Goal: Information Seeking & Learning: Check status

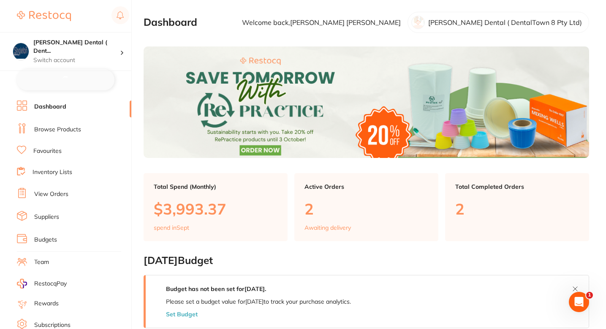
checkbox input "false"
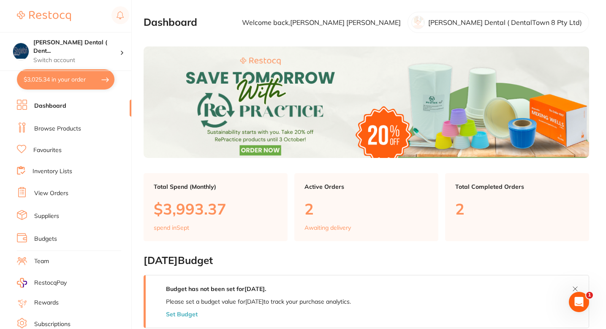
click at [262, 12] on section "Dashboard Welcome back, [PERSON_NAME] Dental ( DentalTown 8 Pty Ltd)" at bounding box center [367, 22] width 446 height 21
click at [52, 151] on link "Favourites" at bounding box center [47, 150] width 28 height 8
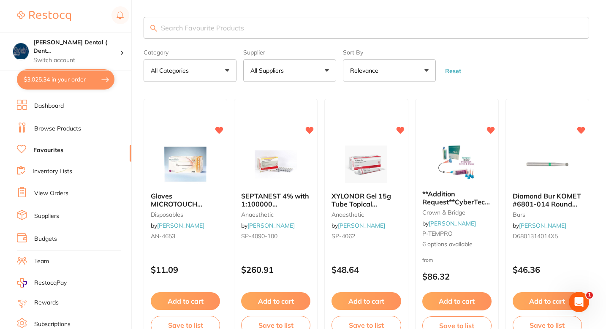
click at [277, 71] on p "All Suppliers" at bounding box center [269, 70] width 37 height 8
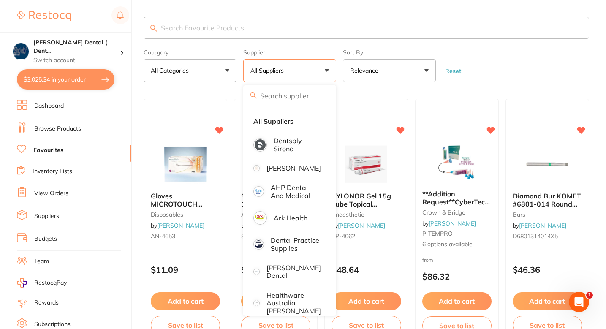
click at [289, 101] on input "search" at bounding box center [289, 95] width 93 height 21
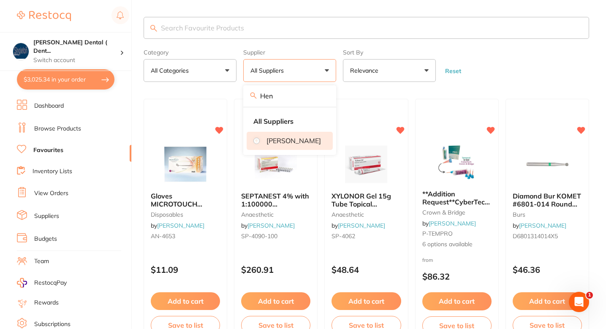
click at [272, 147] on li "[PERSON_NAME]" at bounding box center [290, 141] width 86 height 18
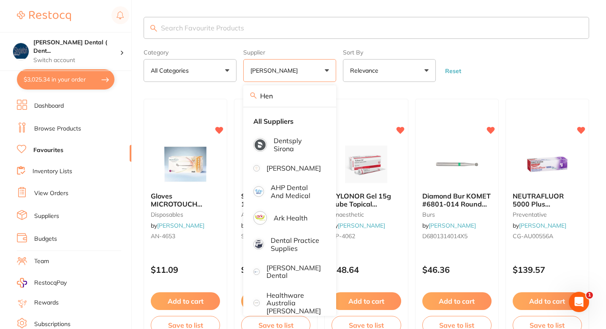
click at [289, 100] on input "Hen" at bounding box center [289, 95] width 93 height 21
type input "[PERSON_NAME]"
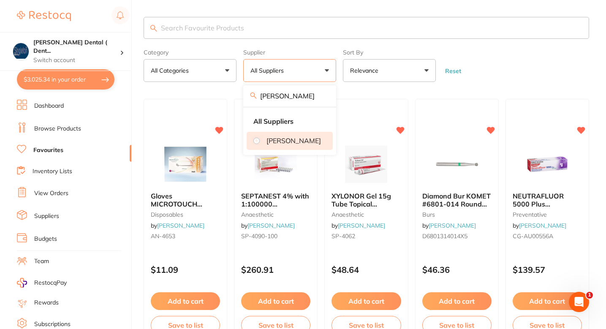
click at [283, 142] on p "[PERSON_NAME]" at bounding box center [294, 141] width 55 height 8
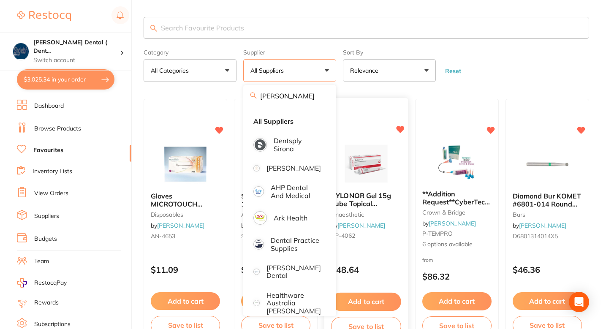
click at [375, 106] on div at bounding box center [367, 109] width 84 height 22
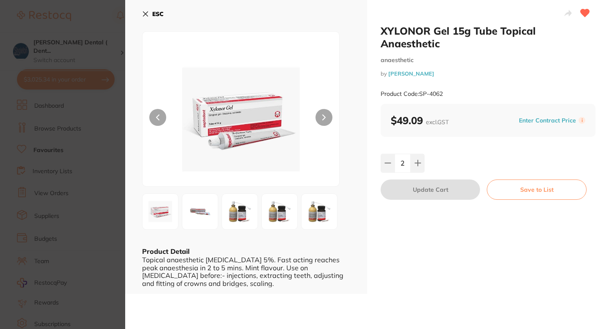
click at [103, 74] on section "XYLONOR Gel 15g Tube Topical Anaesthetic anaesthetic by [PERSON_NAME] Product C…" at bounding box center [304, 164] width 609 height 329
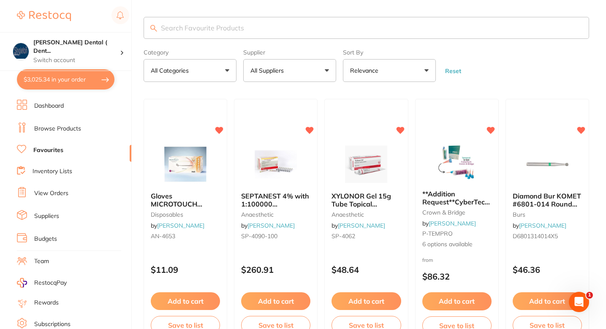
click at [273, 33] on input "search" at bounding box center [367, 28] width 446 height 22
click at [76, 128] on link "Browse Products" at bounding box center [57, 129] width 47 height 8
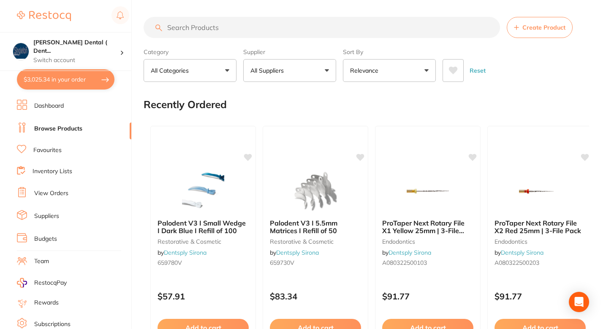
click at [286, 76] on button "All Suppliers" at bounding box center [289, 70] width 93 height 23
type input "[PERSON_NAME]"
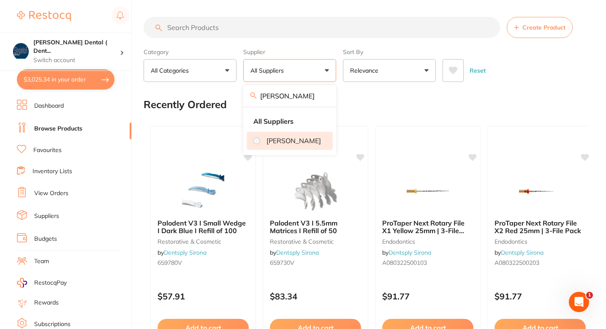
click at [298, 138] on p "[PERSON_NAME]" at bounding box center [294, 141] width 55 height 8
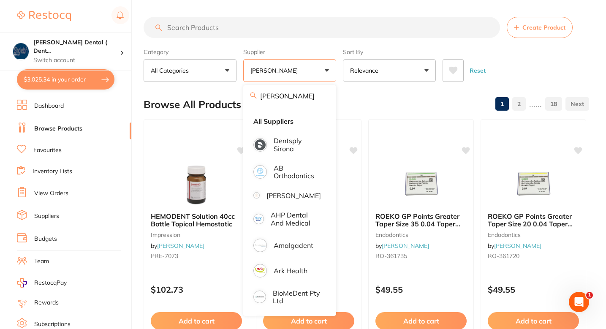
click at [265, 18] on input "search" at bounding box center [322, 27] width 357 height 21
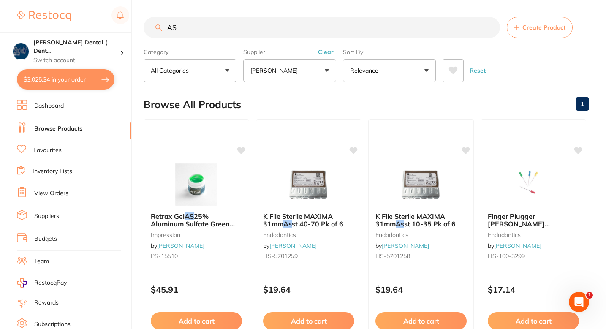
click at [228, 35] on input "AS" at bounding box center [322, 27] width 357 height 21
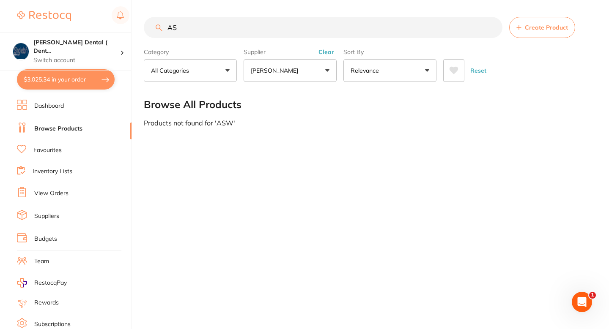
type input "A"
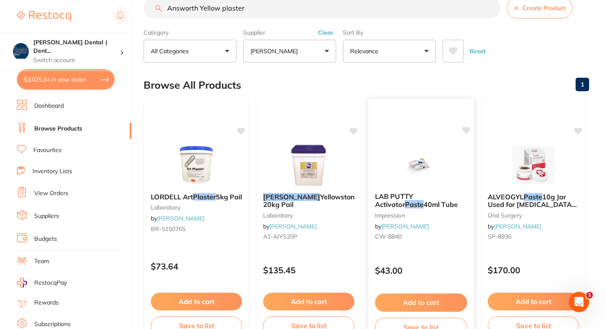
type input "Answorth Yellow plaster"
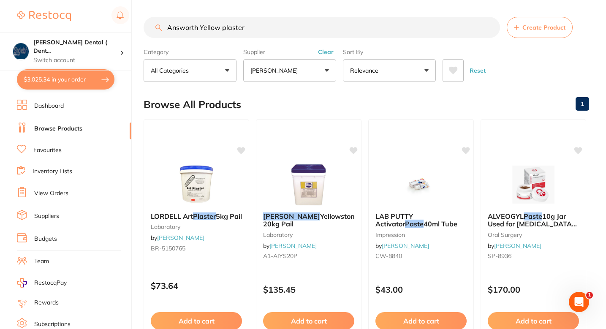
click at [288, 66] on p "[PERSON_NAME]" at bounding box center [276, 70] width 51 height 8
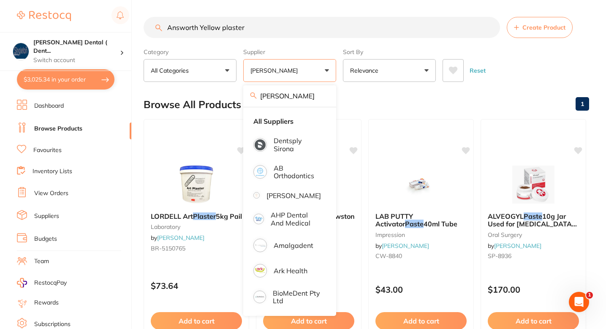
click at [323, 99] on input "[PERSON_NAME]" at bounding box center [289, 95] width 93 height 21
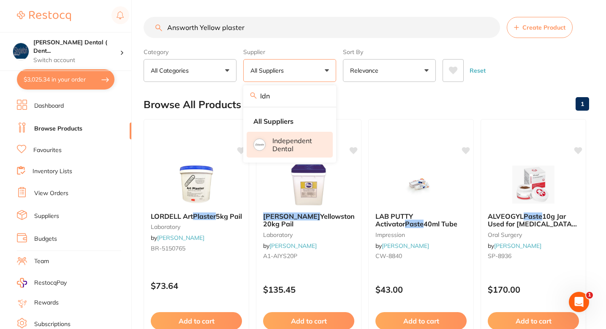
click at [298, 142] on p "Independent Dental" at bounding box center [297, 145] width 49 height 16
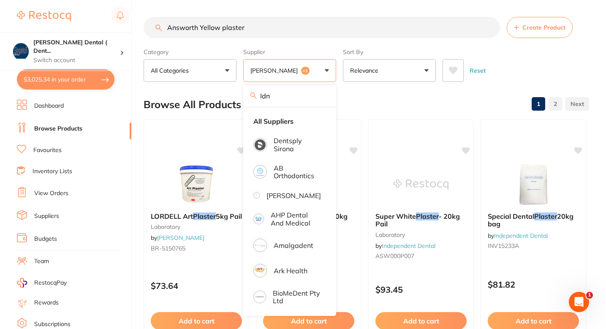
click at [358, 98] on div "Browse All Products 1 2" at bounding box center [367, 104] width 446 height 28
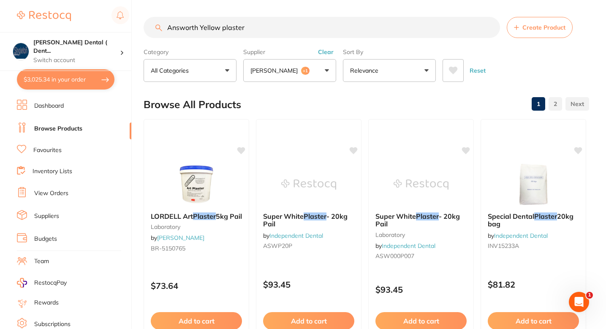
click at [304, 101] on div "Browse All Products 1 2" at bounding box center [367, 104] width 446 height 28
click at [298, 66] on p "[PERSON_NAME]" at bounding box center [276, 70] width 51 height 8
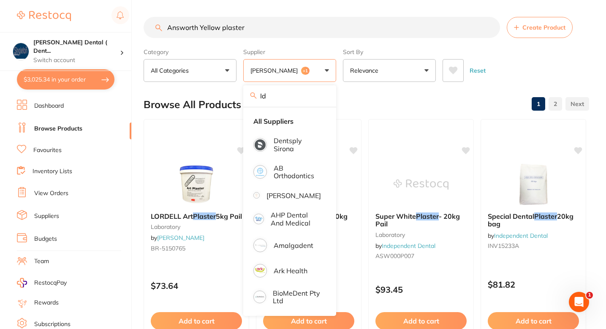
type input "I"
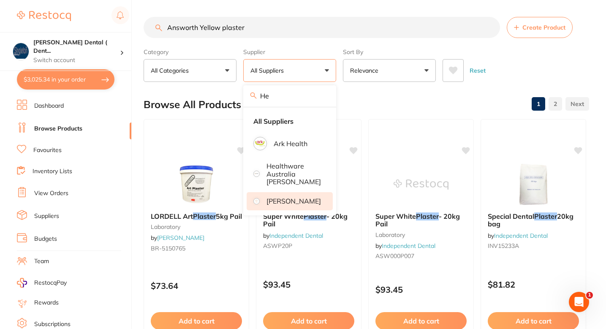
type input "He"
click at [277, 200] on p "[PERSON_NAME]" at bounding box center [294, 201] width 55 height 8
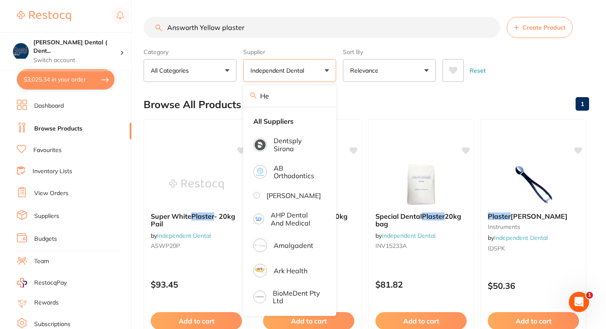
click at [363, 102] on div "Browse All Products 1" at bounding box center [367, 104] width 446 height 28
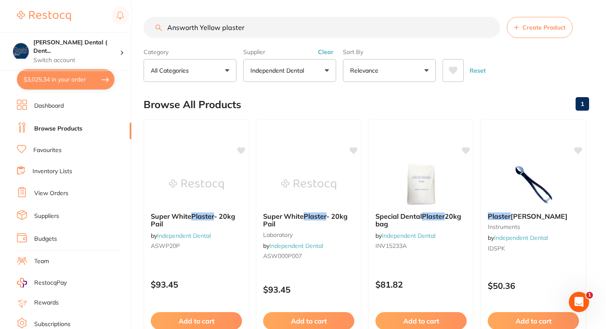
click at [226, 28] on input "Answorth Yellow plaster" at bounding box center [322, 27] width 357 height 21
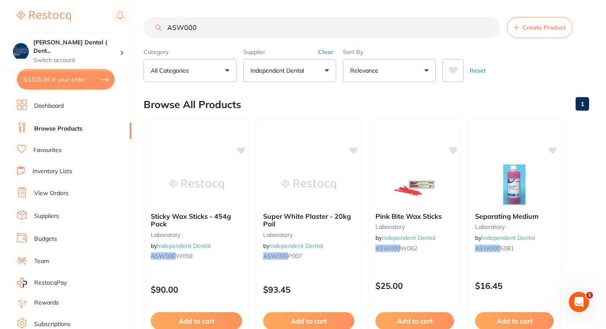
click at [261, 34] on input "ASW000" at bounding box center [322, 27] width 357 height 21
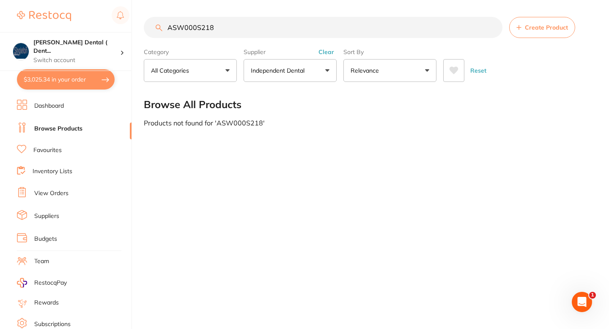
type input "ASW000S218"
click at [290, 125] on div "Products not found for ' ASW000S218 '" at bounding box center [368, 123] width 448 height 8
click at [518, 76] on div "Reset" at bounding box center [514, 67] width 142 height 30
click at [432, 139] on main "ASW000S218 Create Product Category All Categories All Categories No categories …" at bounding box center [376, 72] width 465 height 144
click at [535, 25] on span "Create Product" at bounding box center [545, 27] width 43 height 7
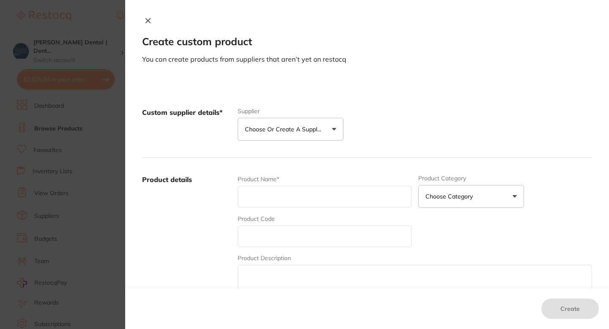
click at [67, 160] on section "Create custom product You can create products from suppliers that aren’t yet on…" at bounding box center [304, 164] width 609 height 329
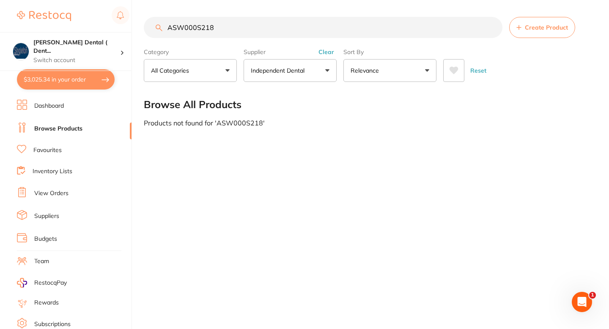
click at [384, 142] on main "ASW000S218 Create Product Category All Categories All Categories No categories …" at bounding box center [376, 72] width 465 height 144
click at [372, 146] on div "ASW000S218 Create Product Category All Categories All Categories No categories …" at bounding box center [376, 164] width 465 height 329
click at [217, 20] on input "ASW000S218" at bounding box center [323, 27] width 358 height 21
click at [329, 136] on main "ASW000S218 Create Product Category All Categories All Categories No categories …" at bounding box center [376, 72] width 465 height 144
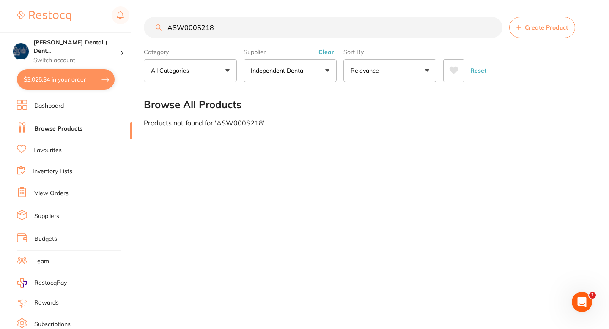
click at [401, 76] on button "Relevance" at bounding box center [389, 70] width 93 height 23
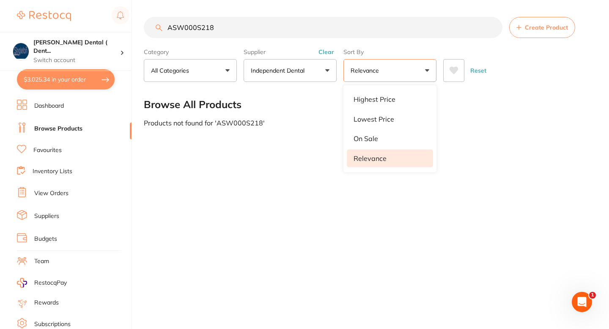
click at [307, 175] on div "ASW000S218 Create Product Category All Categories All Categories No categories …" at bounding box center [376, 164] width 465 height 329
click at [252, 178] on div "ASW000S218 Create Product Category All Categories All Categories No categories …" at bounding box center [376, 164] width 465 height 329
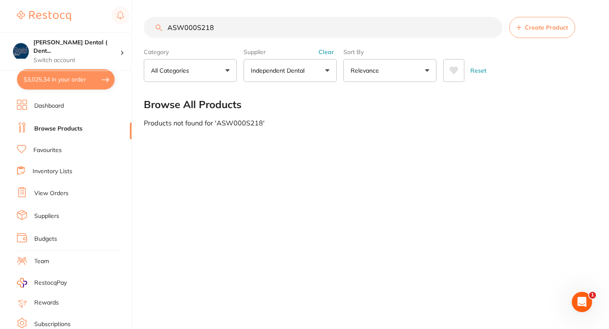
click at [250, 38] on input "ASW000S218" at bounding box center [323, 27] width 358 height 21
click at [246, 36] on input "ASW000S218" at bounding box center [323, 27] width 358 height 21
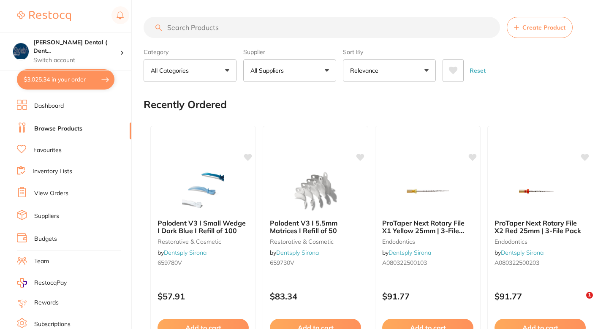
click at [229, 31] on input "search" at bounding box center [322, 27] width 357 height 21
paste input "55.00"
type input "55.00"
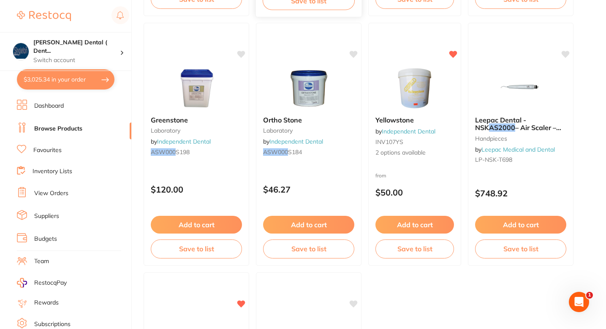
scroll to position [322, 0]
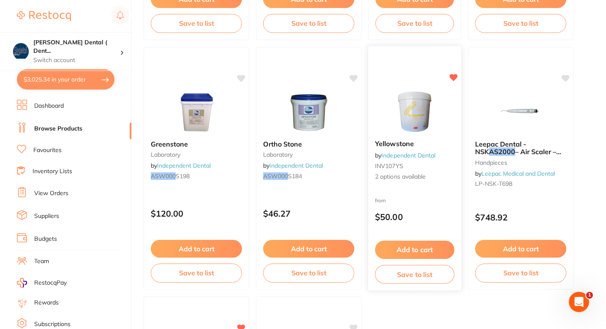
click at [403, 193] on div "Yellowstone by Independent Dental INV107YS 2 options available from $50.00 Add …" at bounding box center [415, 169] width 94 height 246
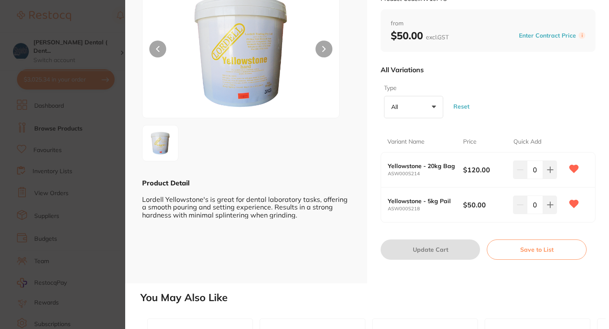
scroll to position [76, 0]
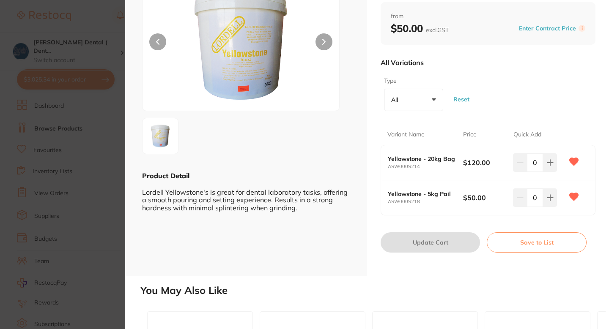
click at [113, 191] on section "Yellowstone by Independent Dental Product Code: INV107YS ESC Product Detail Lor…" at bounding box center [304, 164] width 609 height 329
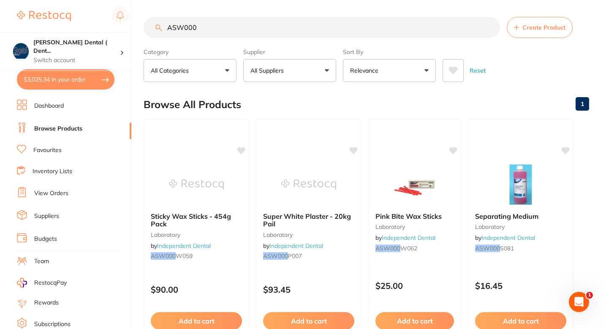
click at [337, 103] on div "Browse All Products 1" at bounding box center [367, 104] width 446 height 28
click at [263, 25] on input "ASW000" at bounding box center [322, 27] width 357 height 21
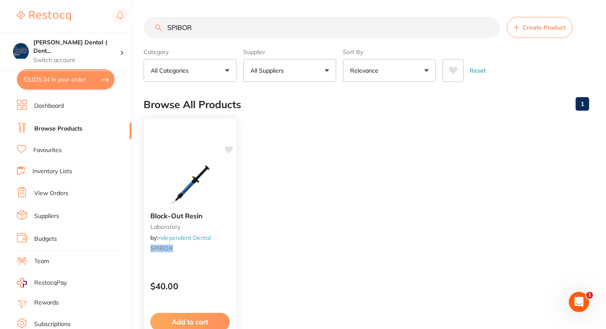
type input "SPIBOR"
click at [229, 150] on icon at bounding box center [229, 149] width 8 height 7
click at [298, 139] on ul "Block-Out Resin laboratory by Independent Dental SPIBOR $40.00 Add to cart Save…" at bounding box center [367, 240] width 446 height 243
click at [240, 32] on input "SPIBOR" at bounding box center [322, 27] width 357 height 21
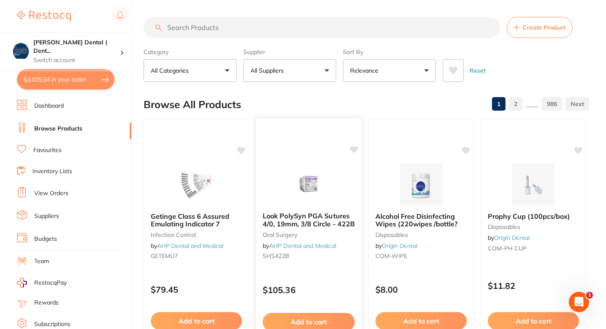
type input "3"
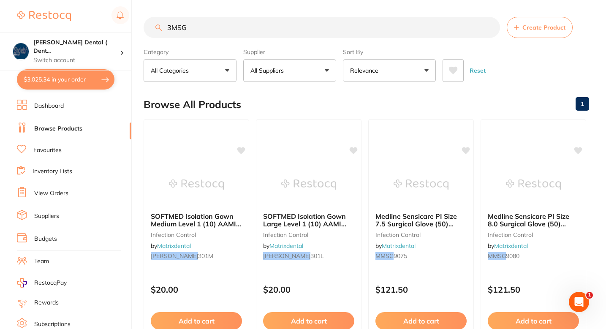
click at [225, 34] on input "3MSG" at bounding box center [322, 27] width 357 height 21
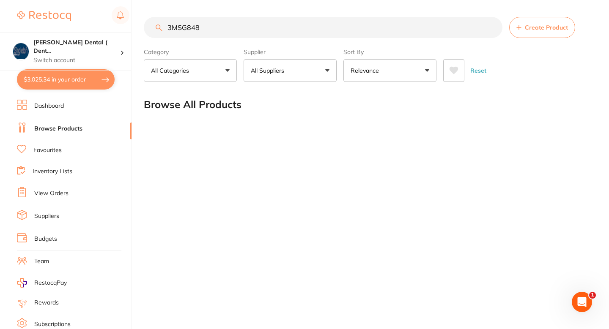
click at [222, 33] on input "3MSG848" at bounding box center [323, 27] width 358 height 21
click at [218, 33] on input "3MSG848" at bounding box center [323, 27] width 358 height 21
click at [217, 29] on input "3MSG848" at bounding box center [323, 27] width 358 height 21
type input "3MSG848"
click at [289, 70] on span at bounding box center [288, 70] width 3 height 3
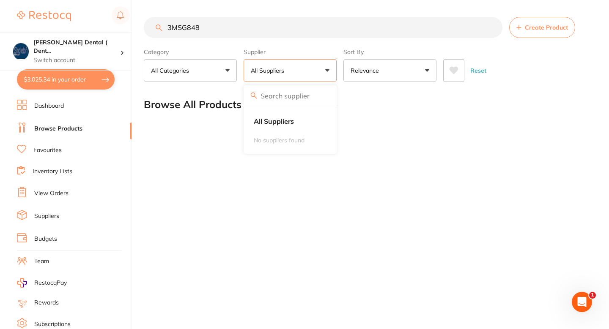
click at [292, 98] on input "search" at bounding box center [289, 95] width 93 height 21
type input "Independent"
click at [321, 88] on input "Independent" at bounding box center [289, 95] width 93 height 21
click at [323, 99] on input "Independent" at bounding box center [289, 95] width 93 height 21
click at [324, 96] on input "Independent" at bounding box center [289, 95] width 93 height 21
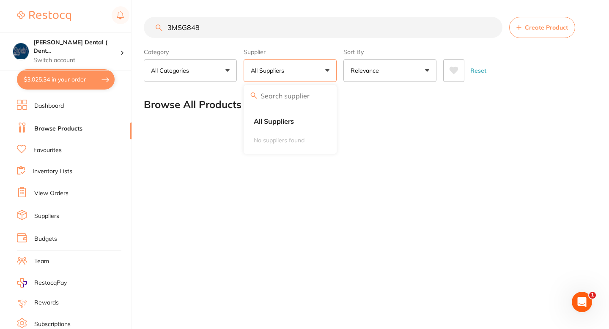
click at [285, 75] on button "All Suppliers" at bounding box center [289, 70] width 93 height 23
click at [218, 121] on main "3MSG848 Create Product Category All Categories All Categories No categories fou…" at bounding box center [376, 68] width 465 height 136
click at [225, 23] on input "3MSG848" at bounding box center [323, 27] width 358 height 21
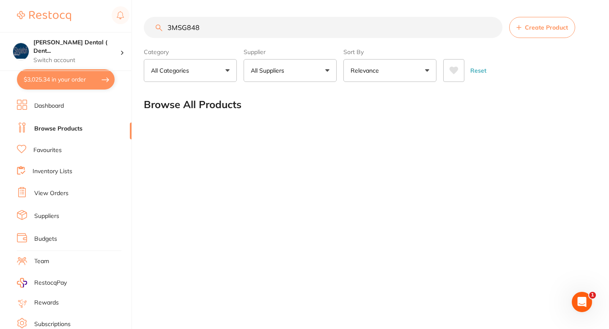
click at [225, 23] on input "3MSG848" at bounding box center [323, 27] width 358 height 21
click at [228, 34] on input "3MSG848" at bounding box center [323, 27] width 358 height 21
click at [272, 32] on input "3MSG848" at bounding box center [323, 27] width 358 height 21
click at [248, 33] on input "3MSG848" at bounding box center [323, 27] width 358 height 21
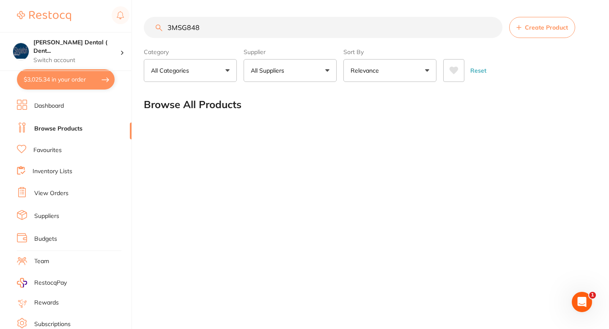
click at [181, 27] on input "3MSG848" at bounding box center [323, 27] width 358 height 21
click at [232, 15] on main "3M5G848 Create Product Category All Categories All Categories No categories fou…" at bounding box center [376, 68] width 465 height 136
click at [231, 21] on input "3M5G848" at bounding box center [323, 27] width 358 height 21
click at [180, 28] on input "3M5G848" at bounding box center [323, 27] width 358 height 21
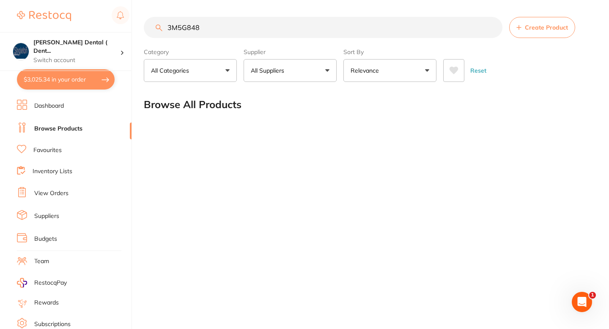
click at [180, 28] on input "3M5G848" at bounding box center [323, 27] width 358 height 21
click at [182, 29] on input "3M5G848" at bounding box center [323, 27] width 358 height 21
click at [185, 26] on input "3M5G848" at bounding box center [323, 27] width 358 height 21
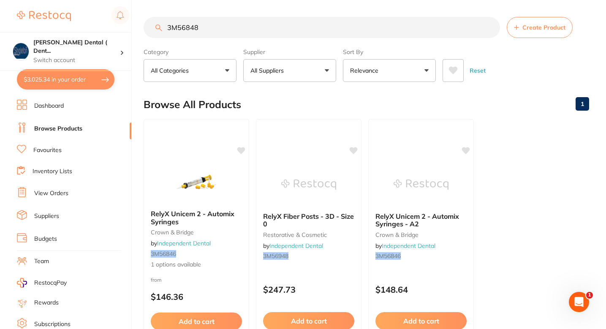
click at [208, 30] on input "3M56848" at bounding box center [322, 27] width 357 height 21
click at [227, 188] on div at bounding box center [197, 182] width 106 height 43
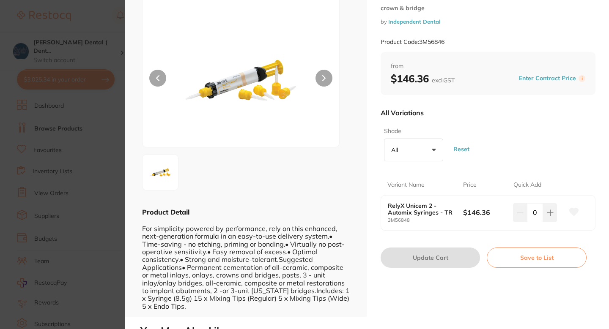
scroll to position [33, 0]
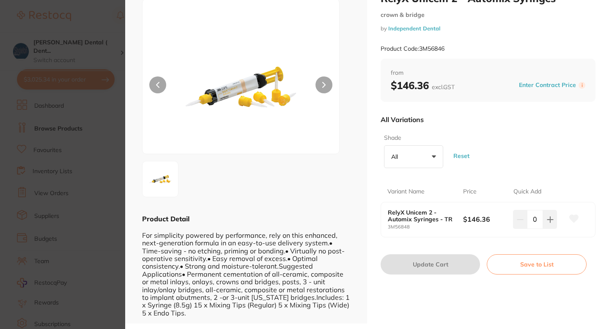
click at [572, 219] on icon at bounding box center [573, 219] width 9 height 8
click at [74, 159] on section "RelyX Unicem 2 - Automix Syringes crown & bridge by Independent Dental Product …" at bounding box center [304, 164] width 609 height 329
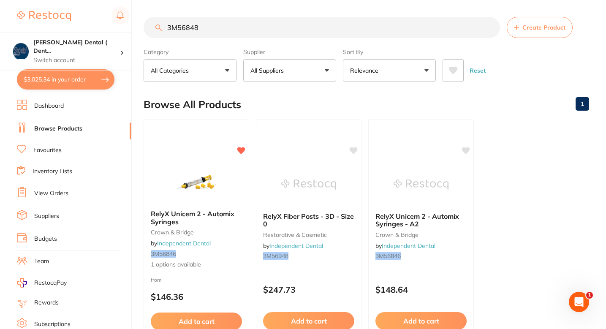
click at [224, 33] on input "3M56848" at bounding box center [322, 27] width 357 height 21
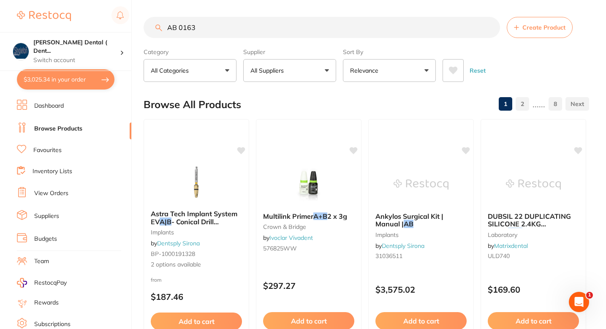
click at [273, 98] on div "Browse All Products 1 2 ...... 8" at bounding box center [367, 104] width 446 height 28
click at [202, 22] on input "AB 0163" at bounding box center [322, 27] width 357 height 21
click at [234, 33] on input "AB 0163" at bounding box center [322, 27] width 357 height 21
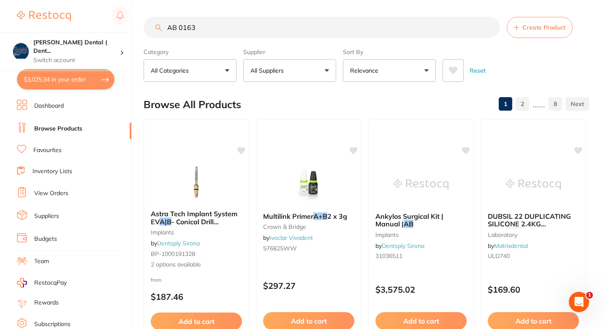
click at [234, 33] on input "AB 0163" at bounding box center [322, 27] width 357 height 21
click at [178, 29] on input "AB 0163" at bounding box center [322, 27] width 357 height 21
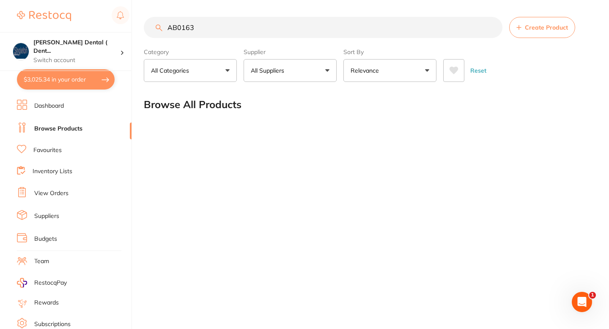
click at [205, 25] on input "AB0163" at bounding box center [323, 27] width 358 height 21
click at [249, 71] on button "All Suppliers" at bounding box center [289, 70] width 93 height 23
click at [266, 38] on section "AB0163 Create Product Category All Categories All Categories No categories foun…" at bounding box center [368, 49] width 448 height 65
click at [225, 42] on section "AB0163 Create Product Category All Categories All Categories No categories foun…" at bounding box center [368, 49] width 448 height 65
click at [194, 26] on input "AB0163" at bounding box center [323, 27] width 358 height 21
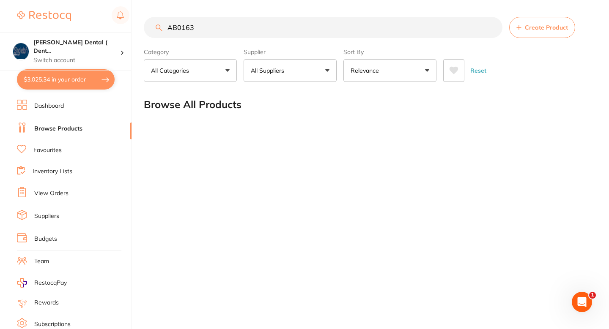
click at [194, 26] on input "AB0163" at bounding box center [323, 27] width 358 height 21
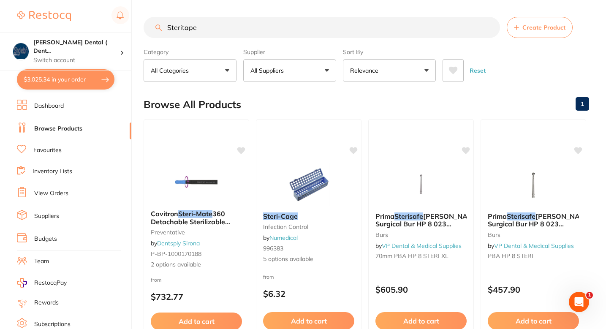
click at [273, 100] on div "Browse All Products 1" at bounding box center [367, 104] width 446 height 28
click at [294, 99] on div "Browse All Products 1" at bounding box center [367, 104] width 446 height 28
click at [244, 22] on input "Steritape" at bounding box center [322, 27] width 357 height 21
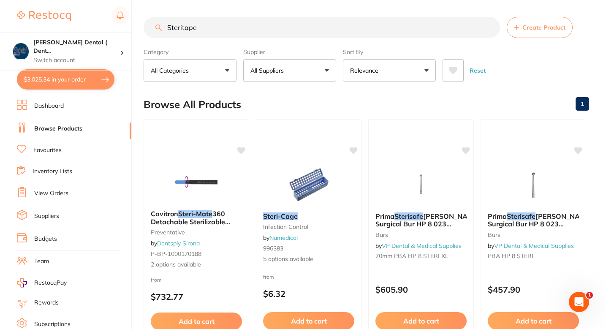
paste input "RIBSCALPEL15"
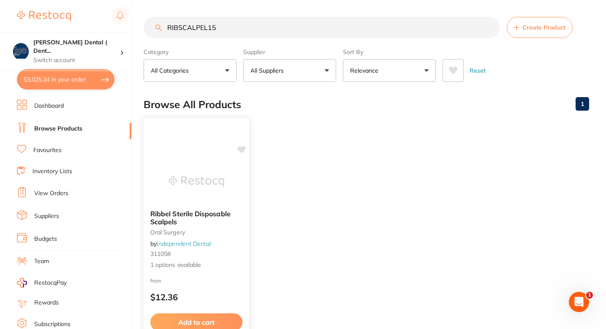
click at [231, 250] on div "Ribbel Sterile Disposable Scalpels oral surgery by Independent Dental 311058 1 …" at bounding box center [197, 239] width 106 height 73
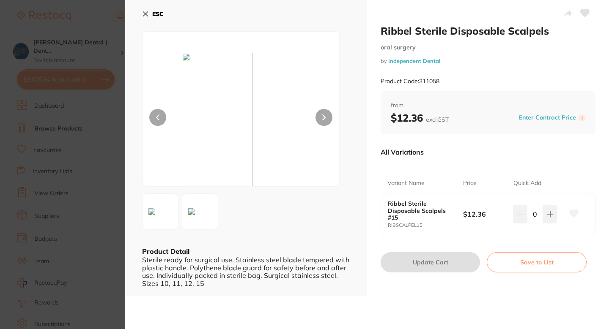
click at [570, 214] on icon at bounding box center [573, 214] width 9 height 8
click at [101, 199] on section "Ribbel Sterile Disposable Scalpels oral surgery by Independent Dental Product C…" at bounding box center [304, 164] width 609 height 329
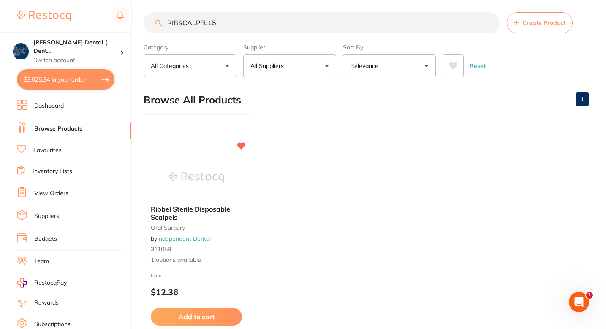
click at [326, 154] on ul "Ribbel Sterile Disposable Scalpels oral surgery by Independent Dental 311058 1 …" at bounding box center [367, 236] width 446 height 243
click at [239, 23] on input "RIBSCALPEL15" at bounding box center [322, 22] width 357 height 21
paste input "BIOAB-0163"
type input "BIOAB-0163"
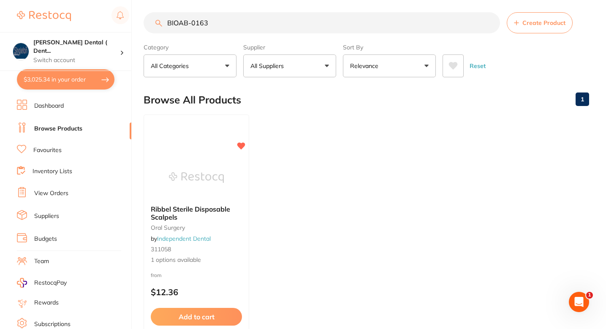
scroll to position [0, 0]
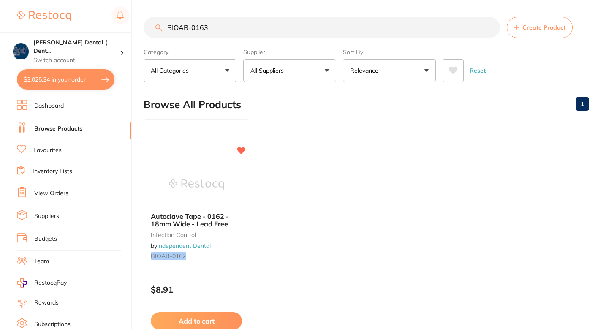
click at [266, 39] on section "BIOAB-0163 Create Product Category All Categories All Categories infection cont…" at bounding box center [367, 49] width 446 height 65
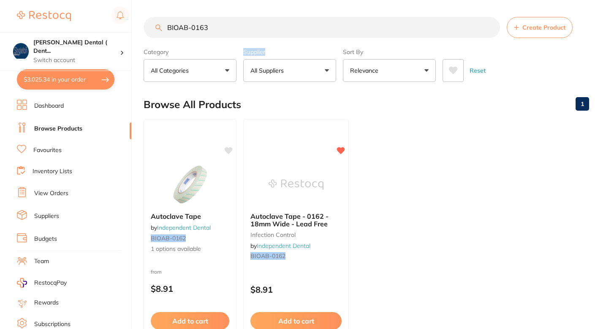
click at [266, 39] on section "BIOAB-0163 Create Product Category All Categories All Categories infection cont…" at bounding box center [367, 49] width 446 height 65
click at [274, 34] on input "BIOAB-0163" at bounding box center [322, 27] width 357 height 21
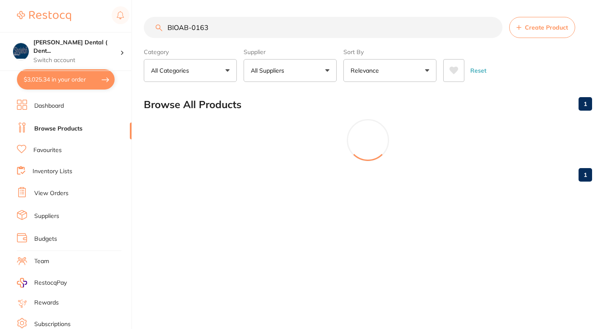
click at [274, 34] on input "BIOAB-0163" at bounding box center [323, 27] width 358 height 21
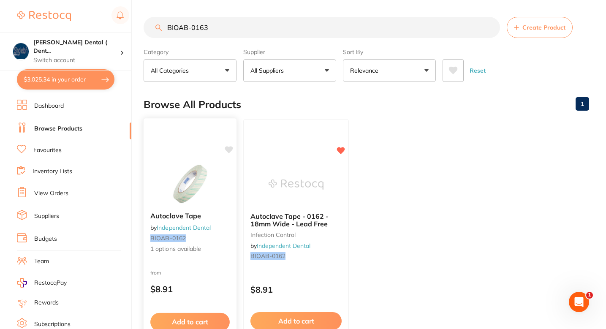
click at [212, 266] on div "Autoclave Tape by Independent Dental BIOAB-0162 1 options available from $8.91 …" at bounding box center [190, 241] width 94 height 246
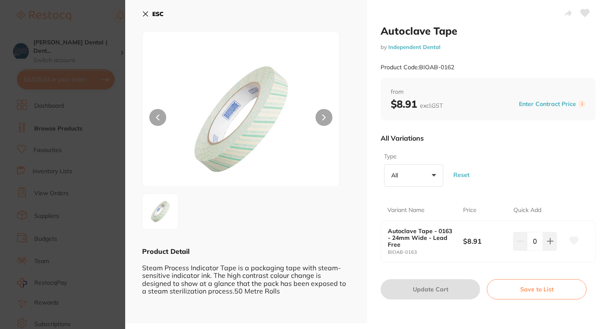
click at [569, 242] on icon at bounding box center [573, 241] width 9 height 8
click at [116, 208] on section "Autoclave Tape by Independent Dental Product Code: BIOAB-0162 ESC Product Detai…" at bounding box center [304, 164] width 609 height 329
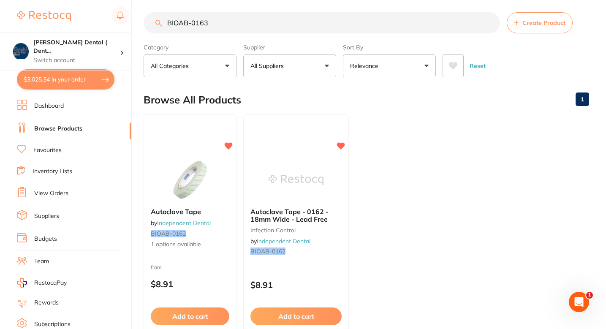
click at [354, 95] on div "Browse All Products 1" at bounding box center [367, 100] width 446 height 28
click at [372, 102] on div "Browse All Products 1" at bounding box center [367, 100] width 446 height 28
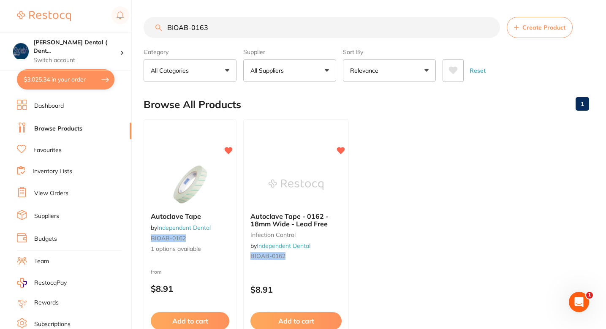
click at [402, 135] on ul "Autoclave Tape by Independent Dental BIOAB-0162 1 options available from $8.91 …" at bounding box center [367, 240] width 446 height 243
click at [60, 150] on link "Favourites" at bounding box center [47, 150] width 28 height 8
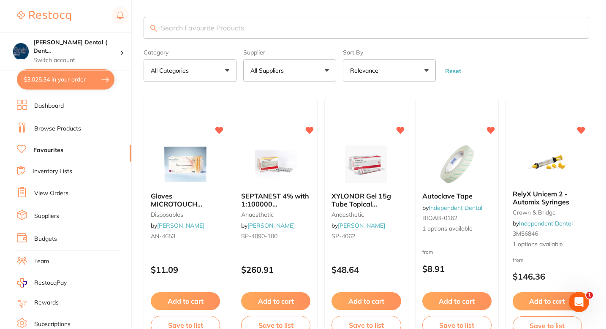
click at [56, 125] on link "Browse Products" at bounding box center [57, 129] width 47 height 8
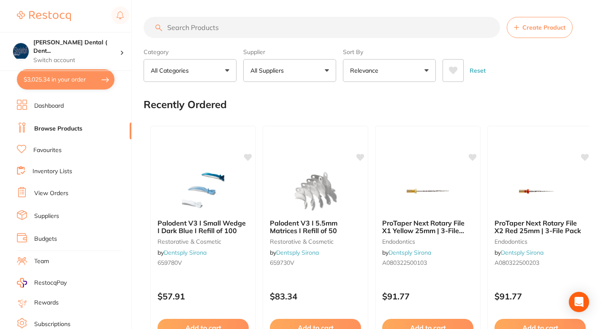
click at [265, 104] on div "Recently Ordered" at bounding box center [367, 104] width 446 height 28
click at [232, 21] on input "search" at bounding box center [322, 27] width 357 height 21
paste input "D8858314010X5"
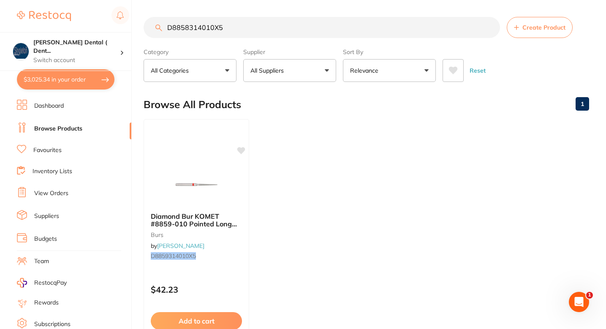
type input "D8858314010X5"
click at [304, 181] on ul "Diamond Bur KOMET #8859-010 Pointed Long Fine Red FG x 5 burs by Henry Schein H…" at bounding box center [367, 240] width 446 height 243
click at [309, 153] on ul "Diamond Bur KOMET #8859-010 Pointed Long Fine Red FG x 5 burs by Henry Schein H…" at bounding box center [367, 240] width 446 height 243
click at [308, 161] on ul "Diamond Bur KOMET #8859-010 Pointed Long Fine Red FG x 5 burs by Henry Schein H…" at bounding box center [367, 240] width 446 height 243
click at [323, 149] on ul "Diamond Bur KOMET #8859-010 Pointed Long Fine Red FG x 5 burs by Henry Schein H…" at bounding box center [367, 240] width 446 height 243
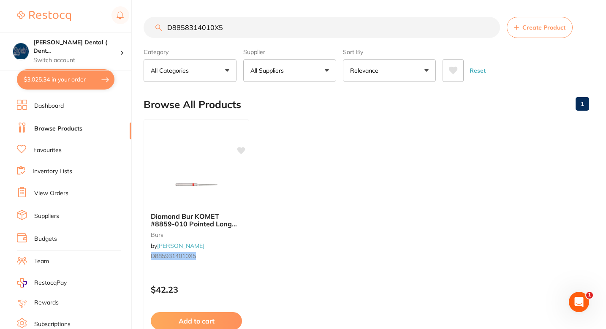
click at [276, 179] on ul "Diamond Bur KOMET #8859-010 Pointed Long Fine Red FG x 5 burs by Henry Schein H…" at bounding box center [367, 240] width 446 height 243
click at [306, 170] on ul "Diamond Bur KOMET #8859-010 Pointed Long Fine Red FG x 5 burs by Henry Schein H…" at bounding box center [367, 240] width 446 height 243
click at [273, 194] on ul "Diamond Bur KOMET #8859-010 Pointed Long Fine Red FG x 5 burs by Henry Schein H…" at bounding box center [367, 240] width 446 height 243
click at [301, 176] on ul "Diamond Bur KOMET #8859-010 Pointed Long Fine Red FG x 5 burs by Henry Schein H…" at bounding box center [367, 240] width 446 height 243
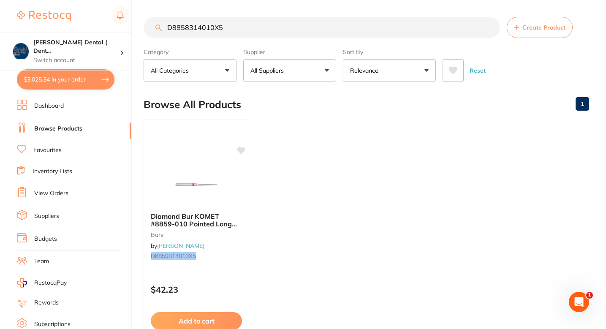
click at [297, 111] on div "Browse All Products 1" at bounding box center [367, 104] width 446 height 28
click at [277, 191] on ul "Diamond Bur KOMET #8859-010 Pointed Long Fine Red FG x 5 burs by Henry Schein H…" at bounding box center [367, 240] width 446 height 243
click at [285, 145] on ul "Diamond Bur KOMET #8859-010 Pointed Long Fine Red FG x 5 burs by Henry Schein H…" at bounding box center [367, 240] width 446 height 243
click at [219, 260] on div "Diamond Bur KOMET #8859-010 Pointed Long Fine Red FG x 5 burs by Henry Schein H…" at bounding box center [197, 237] width 106 height 65
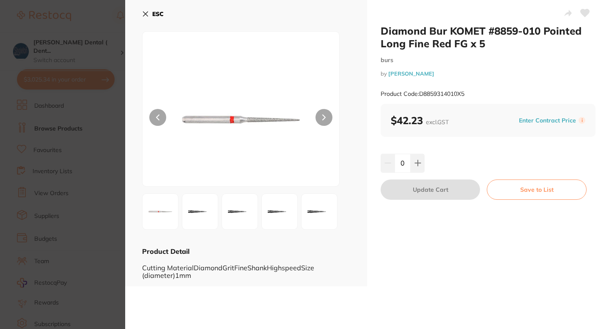
click at [511, 63] on small "burs" at bounding box center [487, 60] width 215 height 7
click at [469, 58] on small "burs" at bounding box center [487, 60] width 215 height 7
click at [88, 146] on section "Diamond Bur KOMET #8859-010 Pointed Long Fine Red FG x 5 burs by Henry Schein H…" at bounding box center [304, 164] width 609 height 329
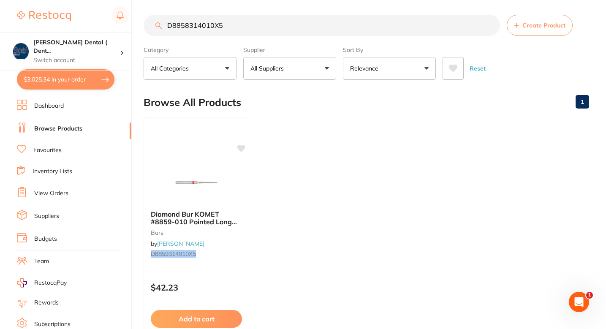
click at [354, 142] on ul "Diamond Bur KOMET #8859-010 Pointed Long Fine Red FG x 5 burs by Henry Schein H…" at bounding box center [367, 238] width 446 height 243
click at [242, 183] on div at bounding box center [197, 182] width 106 height 43
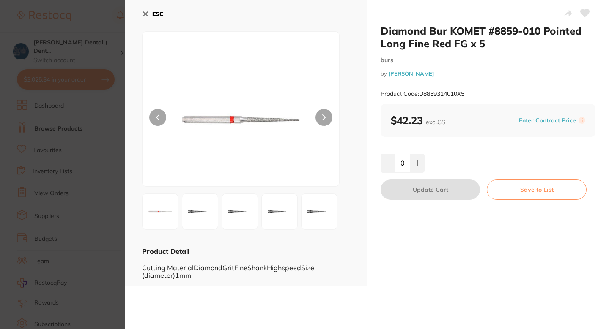
click at [524, 31] on h2 "Diamond Bur KOMET #8859-010 Pointed Long Fine Red FG x 5" at bounding box center [487, 37] width 215 height 25
click at [474, 50] on div "Diamond Bur KOMET #8859-010 Pointed Long Fine Red FG x 5 burs by Henry Schein H…" at bounding box center [487, 64] width 215 height 79
click at [450, 50] on div "Diamond Bur KOMET #8859-010 Pointed Long Fine Red FG x 5 burs by Henry Schein H…" at bounding box center [487, 64] width 215 height 79
click at [460, 48] on h2 "Diamond Bur KOMET #8859-010 Pointed Long Fine Red FG x 5" at bounding box center [487, 37] width 215 height 25
click at [448, 51] on div "Diamond Bur KOMET #8859-010 Pointed Long Fine Red FG x 5 burs by Henry Schein H…" at bounding box center [487, 64] width 215 height 79
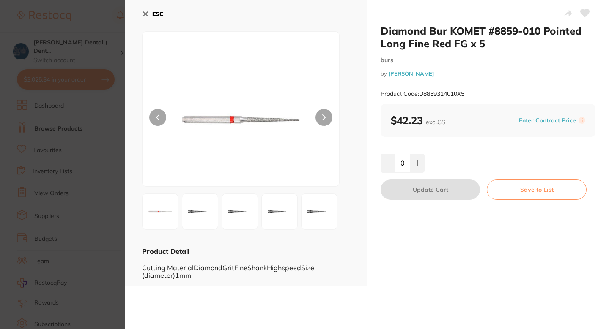
click at [418, 49] on h2 "Diamond Bur KOMET #8859-010 Pointed Long Fine Red FG x 5" at bounding box center [487, 37] width 215 height 25
click at [430, 49] on h2 "Diamond Bur KOMET #8859-010 Pointed Long Fine Red FG x 5" at bounding box center [487, 37] width 215 height 25
click at [414, 44] on h2 "Diamond Bur KOMET #8859-010 Pointed Long Fine Red FG x 5" at bounding box center [487, 37] width 215 height 25
click at [423, 47] on h2 "Diamond Bur KOMET #8859-010 Pointed Long Fine Red FG x 5" at bounding box center [487, 37] width 215 height 25
click at [418, 53] on div "Diamond Bur KOMET #8859-010 Pointed Long Fine Red FG x 5 burs by Henry Schein H…" at bounding box center [487, 64] width 215 height 79
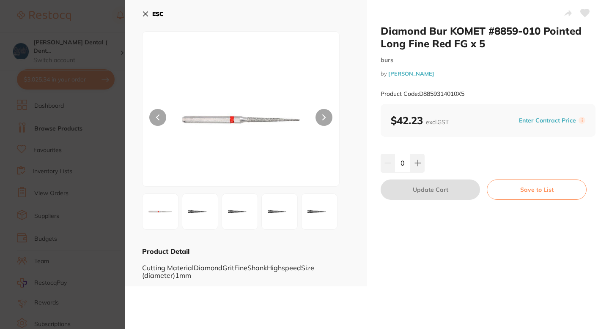
click at [418, 53] on div "Diamond Bur KOMET #8859-010 Pointed Long Fine Red FG x 5 burs by Henry Schein H…" at bounding box center [487, 64] width 215 height 79
click at [113, 96] on section "Diamond Bur KOMET #8859-010 Pointed Long Fine Red FG x 5 burs by Henry Schein H…" at bounding box center [304, 164] width 609 height 329
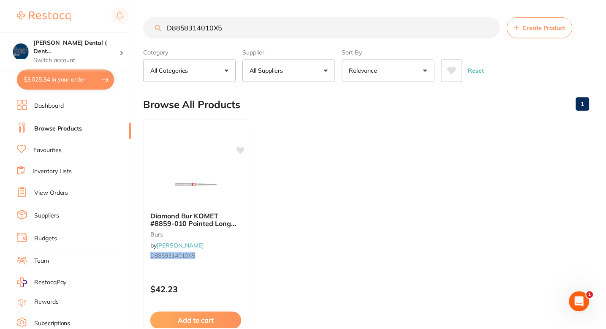
scroll to position [2, 0]
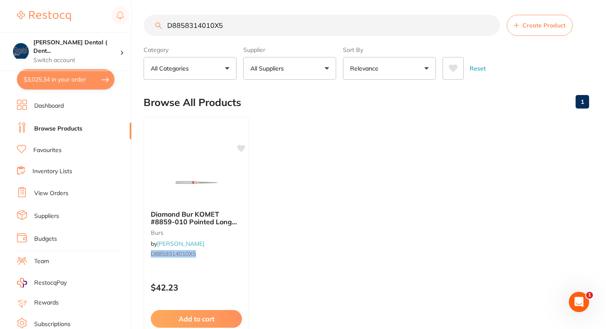
click at [307, 98] on div "Browse All Products 1" at bounding box center [367, 102] width 446 height 28
click at [313, 103] on div "Browse All Products 1" at bounding box center [367, 102] width 446 height 28
click at [312, 136] on ul "Diamond Bur KOMET #8859-010 Pointed Long Fine Red FG x 5 burs by Henry Schein H…" at bounding box center [367, 238] width 446 height 243
click at [255, 26] on input "D8858314010X5" at bounding box center [322, 25] width 357 height 21
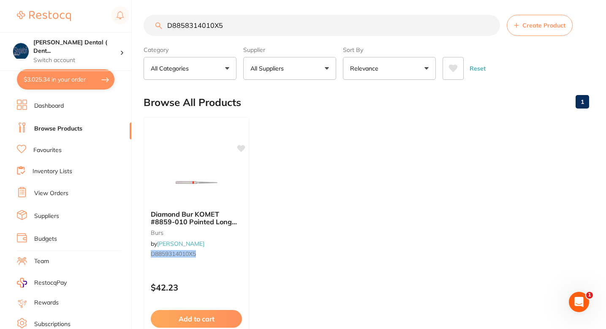
click at [280, 118] on ul "Diamond Bur KOMET #8859-010 Pointed Long Fine Red FG x 5 burs by Henry Schein H…" at bounding box center [367, 238] width 446 height 243
click at [249, 33] on input "D8858314010X5" at bounding box center [322, 25] width 357 height 21
click at [192, 29] on input "D8858314010X5" at bounding box center [322, 25] width 357 height 21
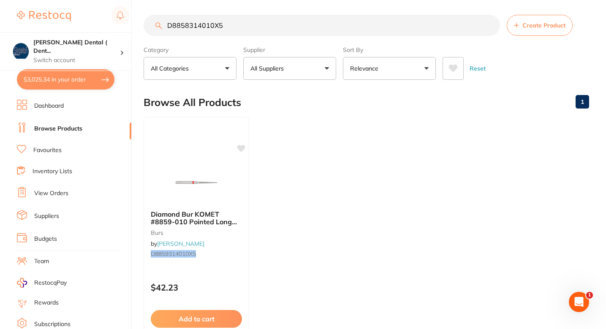
click at [186, 27] on input "D8858314010X5" at bounding box center [322, 25] width 357 height 21
click at [204, 27] on input "D8858314010X5" at bounding box center [322, 25] width 357 height 21
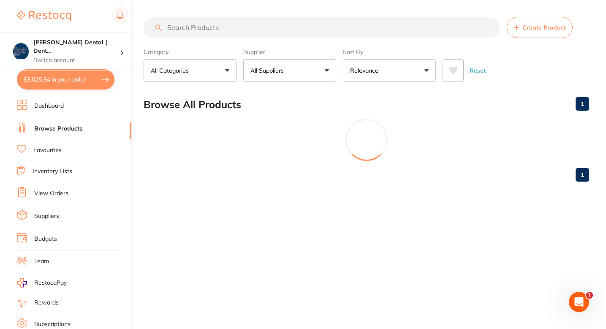
scroll to position [0, 0]
paste input "S1204014"
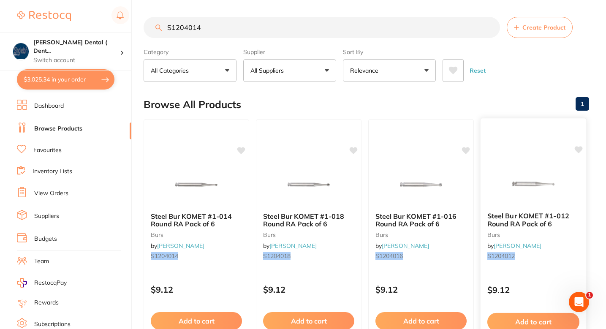
type input "S1204014"
click at [577, 150] on icon at bounding box center [579, 149] width 8 height 7
click at [579, 148] on icon at bounding box center [579, 149] width 8 height 7
click at [215, 177] on img at bounding box center [196, 184] width 55 height 43
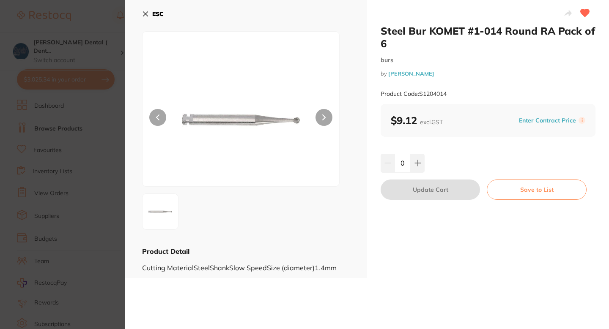
click at [117, 185] on section "Steel Bur KOMET #1-014 Round RA Pack of 6 burs by Henry Schein Halas Product Co…" at bounding box center [304, 164] width 609 height 329
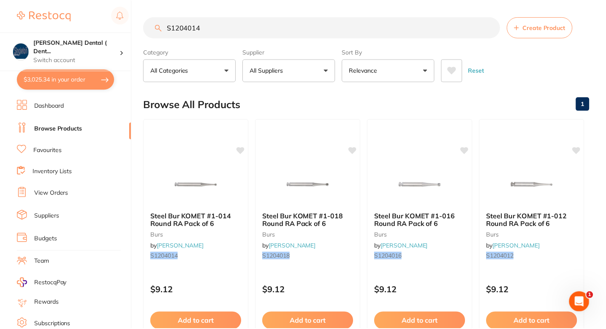
scroll to position [2, 0]
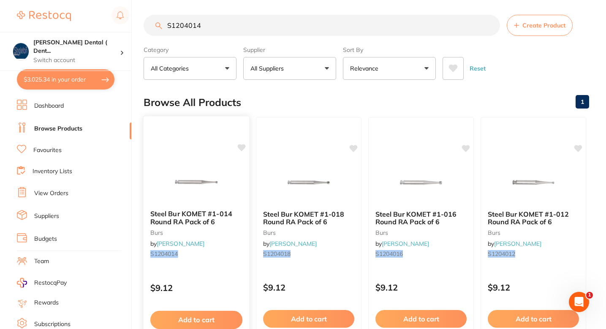
click at [240, 149] on icon at bounding box center [242, 147] width 8 height 7
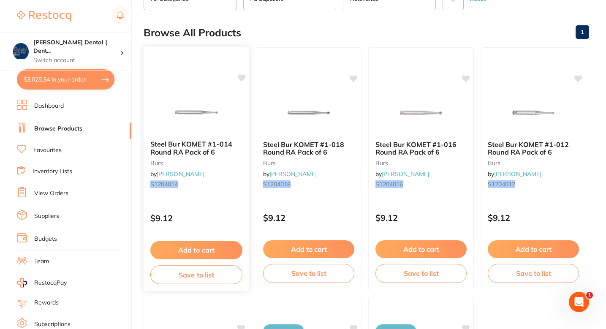
scroll to position [63, 0]
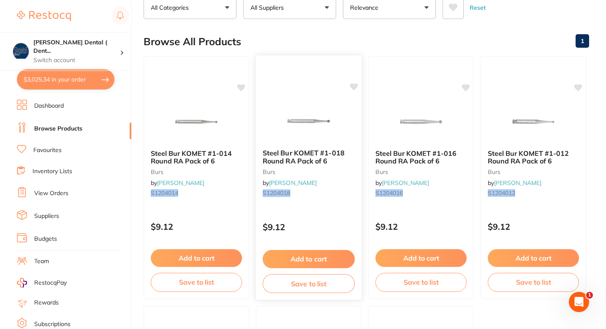
click at [355, 87] on icon at bounding box center [354, 86] width 8 height 7
click at [421, 44] on div "Browse All Products 1" at bounding box center [367, 41] width 446 height 28
click at [465, 86] on icon at bounding box center [467, 86] width 8 height 7
click at [511, 42] on div "Browse All Products 1" at bounding box center [367, 41] width 446 height 28
click at [286, 146] on div "Steel Bur KOMET #1-018 Round RA Pack of 6 burs by Henry Schein Halas S1204018" at bounding box center [309, 174] width 106 height 65
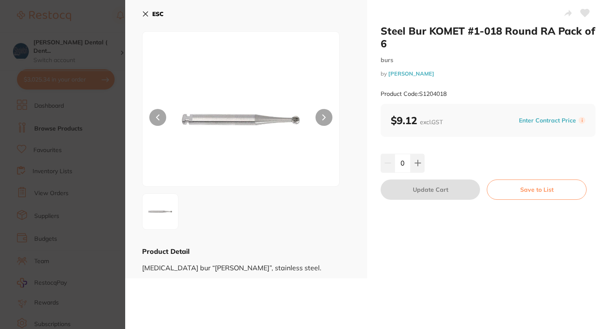
click at [584, 13] on icon at bounding box center [584, 13] width 9 height 8
click at [55, 138] on section "Steel Bur KOMET #1-018 Round RA Pack of 6 burs by Henry Schein Halas Product Co…" at bounding box center [304, 164] width 609 height 329
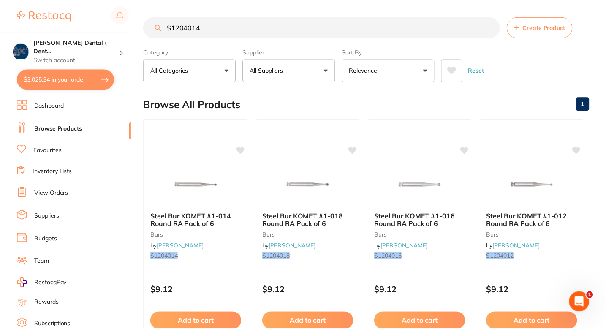
scroll to position [63, 0]
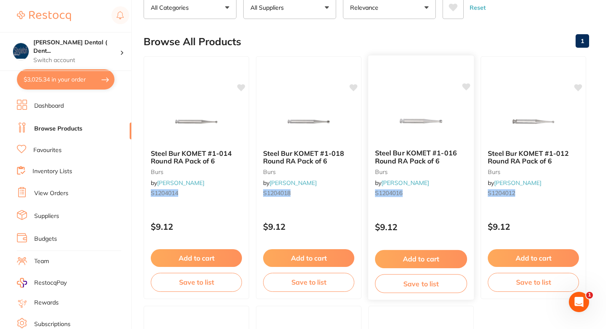
click at [443, 123] on img at bounding box center [420, 121] width 55 height 43
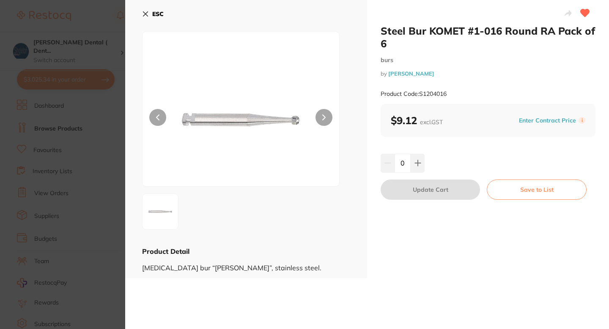
click at [112, 134] on section "Steel Bur KOMET #1-016 Round RA Pack of 6 burs by Henry Schein Halas Product Co…" at bounding box center [304, 164] width 609 height 329
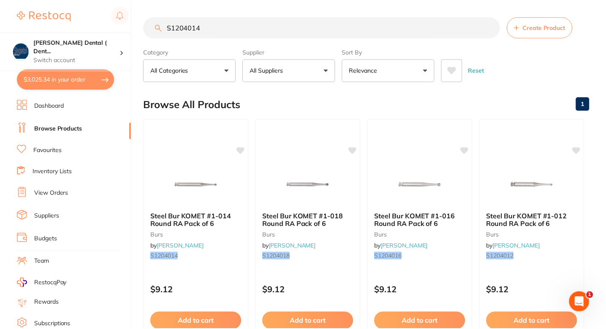
scroll to position [63, 0]
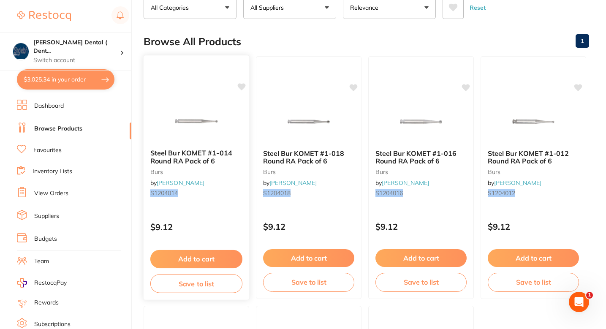
click at [217, 137] on img at bounding box center [196, 121] width 55 height 43
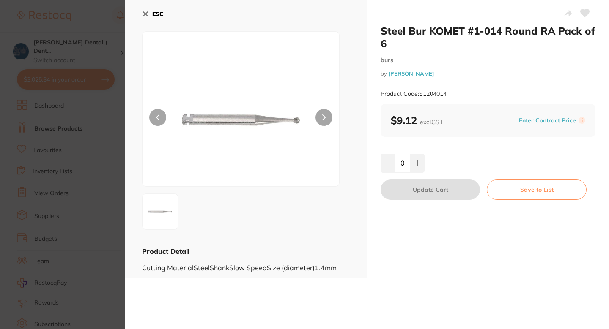
click at [577, 16] on button at bounding box center [584, 13] width 21 height 21
click at [114, 183] on section "Steel Bur KOMET #1-014 Round RA Pack of 6 burs by Henry Schein Halas Product Co…" at bounding box center [304, 164] width 609 height 329
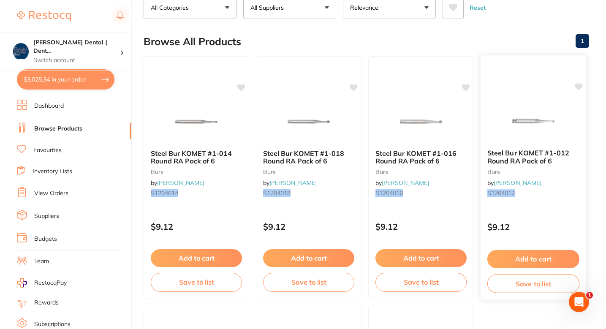
click at [548, 98] on div "Steel Bur KOMET #1-012 Round RA Pack of 6 burs by Henry Schein Halas S1204012 $…" at bounding box center [534, 178] width 107 height 246
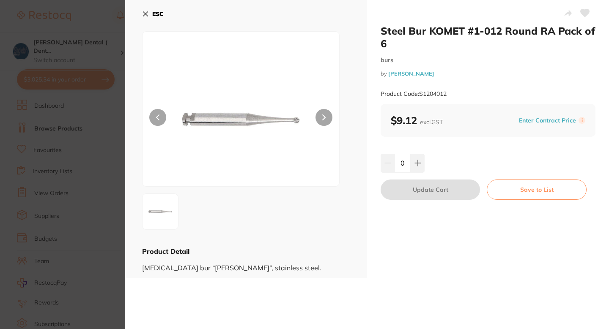
click at [584, 14] on icon at bounding box center [584, 13] width 9 height 8
click at [63, 161] on section "Steel Bur KOMET #1-012 Round RA Pack of 6 burs by Henry Schein Halas Product Co…" at bounding box center [304, 164] width 609 height 329
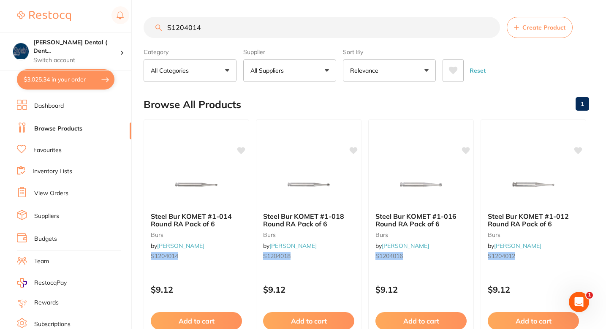
click at [462, 111] on div "Browse All Products 1" at bounding box center [367, 104] width 446 height 28
click at [313, 101] on div "Browse All Products 1" at bounding box center [367, 104] width 446 height 28
click at [265, 30] on input "S1204014" at bounding box center [322, 27] width 357 height 21
paste input "CG-61038155"
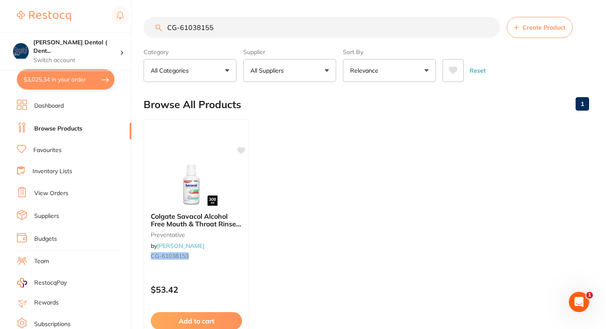
type input "CG-61038155"
click at [311, 147] on ul "Colgate Savacol Alcohol Free Mouth & Throat Rinse 300ml X 6 preventative by Hen…" at bounding box center [367, 240] width 446 height 243
checkbox input "true"
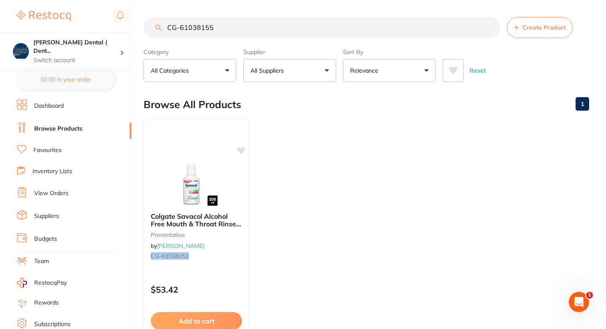
click at [325, 141] on ul "Colgate Savacol Alcohol Free Mouth & Throat Rinse 300ml X 6 preventative by Hen…" at bounding box center [367, 240] width 446 height 243
click at [320, 202] on ul "Colgate Savacol Alcohol Free Mouth & Throat Rinse 300ml X 6 preventative by Hen…" at bounding box center [367, 240] width 446 height 243
click at [343, 187] on ul "Colgate Savacol Alcohol Free Mouth & Throat Rinse 300ml X 6 preventative by Hen…" at bounding box center [367, 240] width 446 height 243
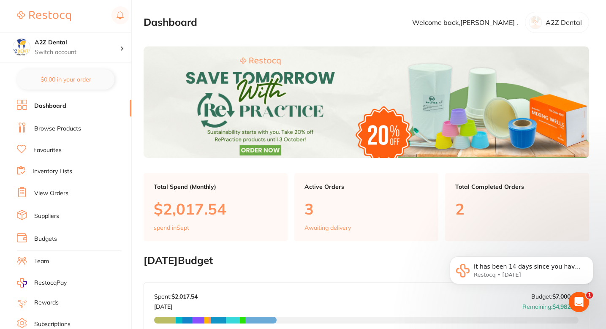
click at [258, 30] on section "Dashboard Welcome back, Abraham . A2Z Dental" at bounding box center [367, 22] width 446 height 21
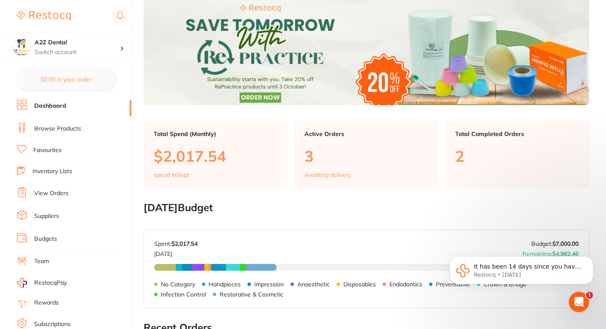
click at [303, 199] on main "Dashboard Welcome back, Abraham . A2Z Dental Total Spend (Monthly) $2,017.54 sp…" at bounding box center [375, 317] width 463 height 740
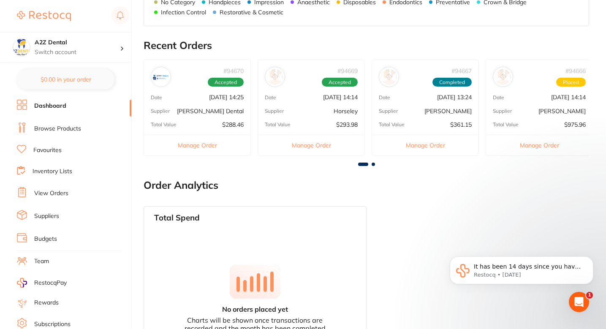
scroll to position [340, 0]
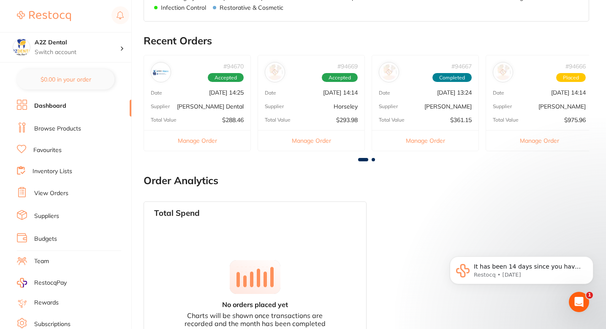
click at [383, 180] on h2 "Order Analytics" at bounding box center [367, 181] width 446 height 12
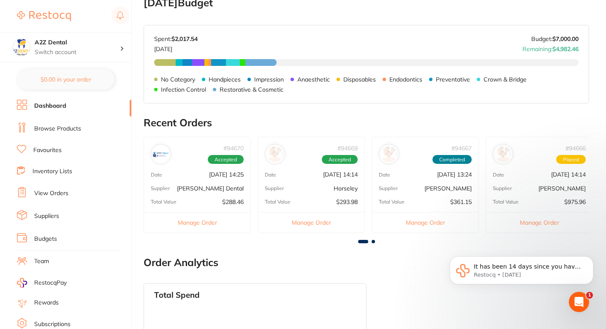
scroll to position [254, 0]
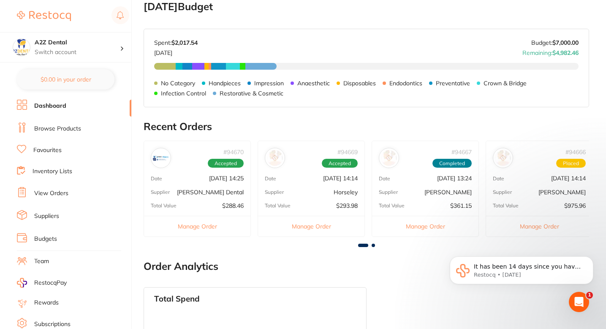
click at [320, 121] on h2 "Recent Orders" at bounding box center [367, 127] width 446 height 12
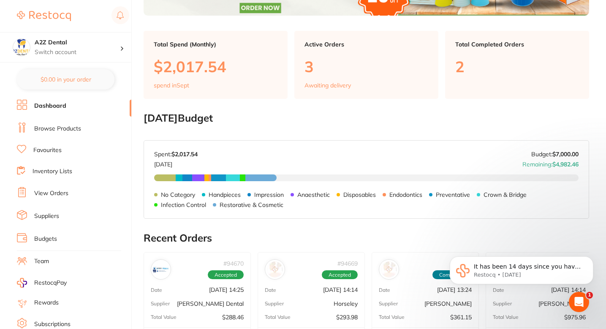
scroll to position [130, 0]
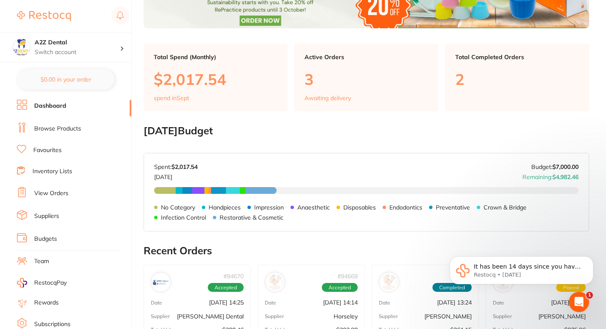
click at [67, 167] on link "Inventory Lists" at bounding box center [53, 171] width 40 height 8
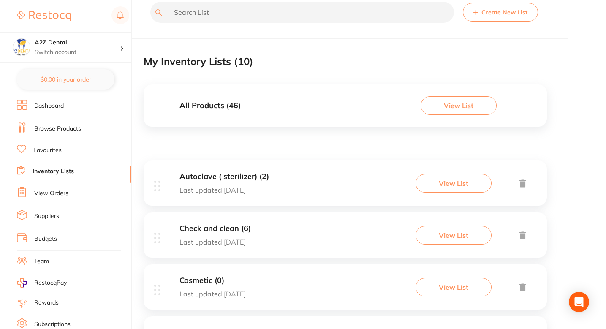
scroll to position [20, 0]
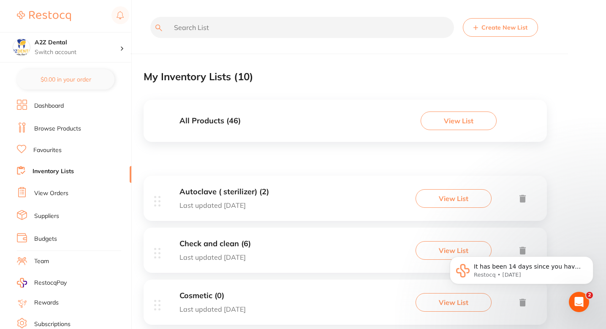
scroll to position [0, 0]
click at [63, 130] on link "Browse Products" at bounding box center [57, 129] width 47 height 8
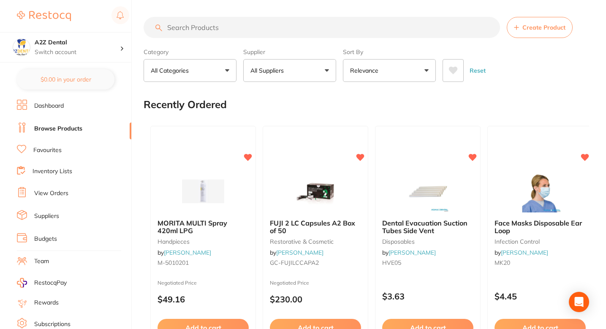
click at [49, 109] on link "Dashboard" at bounding box center [49, 106] width 30 height 8
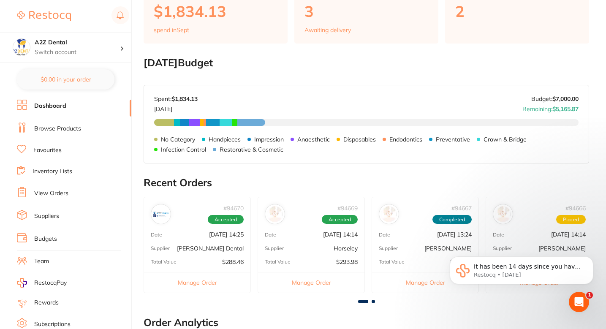
scroll to position [202, 0]
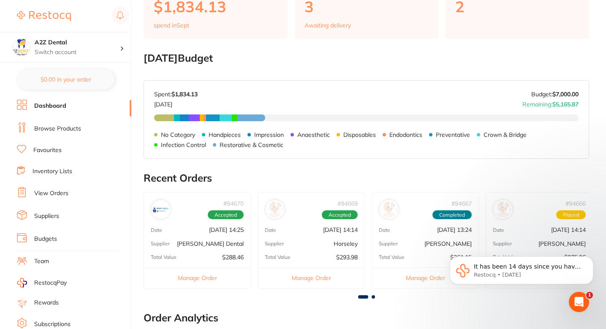
click at [352, 146] on div "No Category Handpieces Impression Anaesthetic Disposables Endodontics Preventat…" at bounding box center [366, 138] width 425 height 20
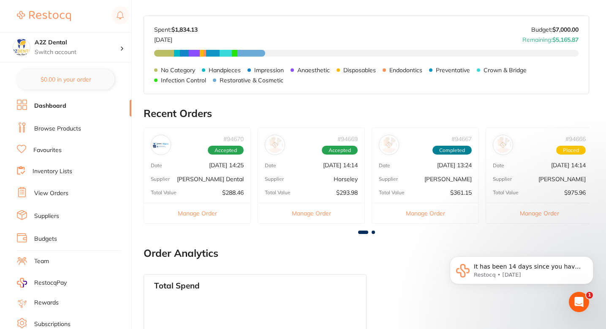
click at [356, 107] on div "No Category $325.87 Handpieces $98.32 Impression $145.68 Anaesthetic $180.91 Di…" at bounding box center [366, 78] width 425 height 57
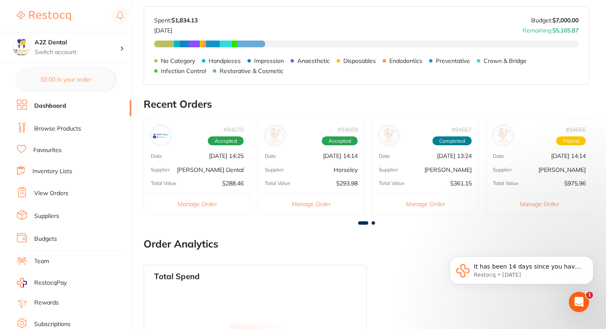
scroll to position [274, 0]
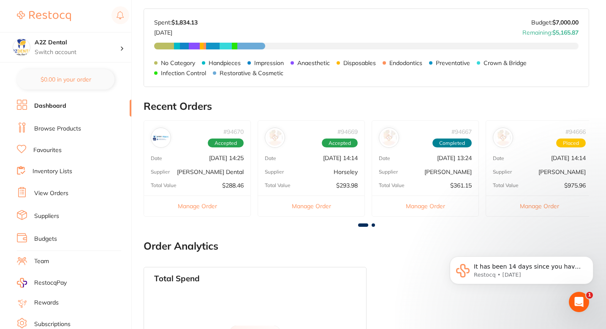
click at [52, 195] on link "View Orders" at bounding box center [51, 193] width 34 height 8
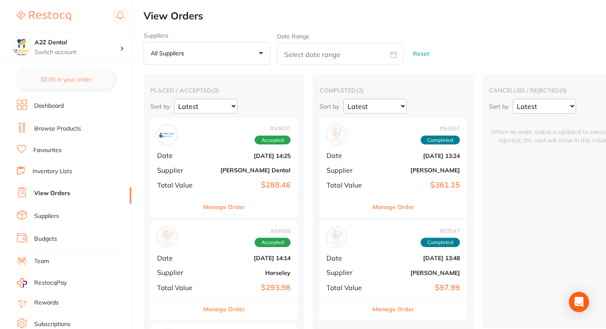
click at [501, 34] on div "Suppliers All suppliers +0 All suppliers AB Orthodontics Adam Dental AHP Dental…" at bounding box center [375, 48] width 463 height 33
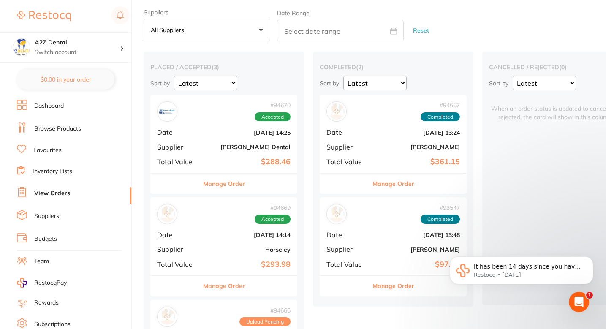
scroll to position [20, 0]
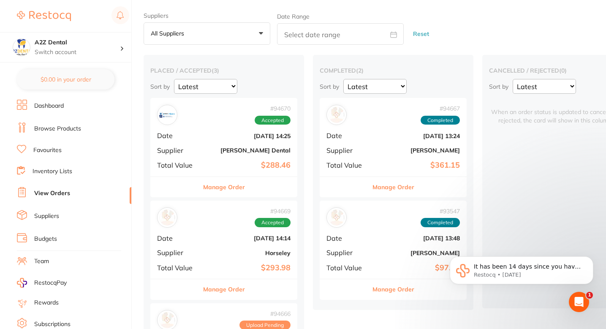
click at [496, 49] on main "View Orders Suppliers All suppliers +0 All suppliers AB Orthodontics Adam Denta…" at bounding box center [375, 196] width 463 height 432
click at [487, 44] on div "Suppliers All suppliers +0 All suppliers AB Orthodontics Adam Dental AHP Dental…" at bounding box center [375, 28] width 463 height 33
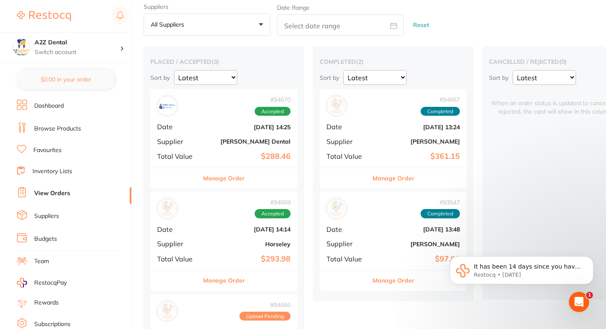
scroll to position [0, 0]
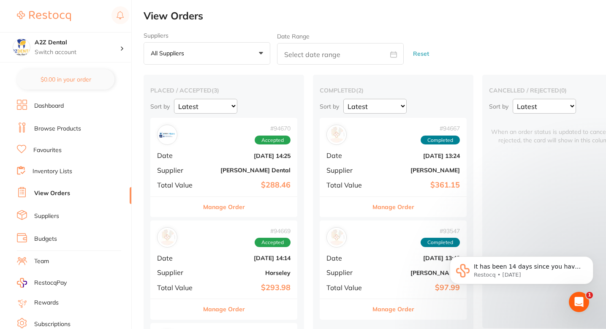
click at [229, 56] on button "All suppliers +0" at bounding box center [207, 53] width 127 height 23
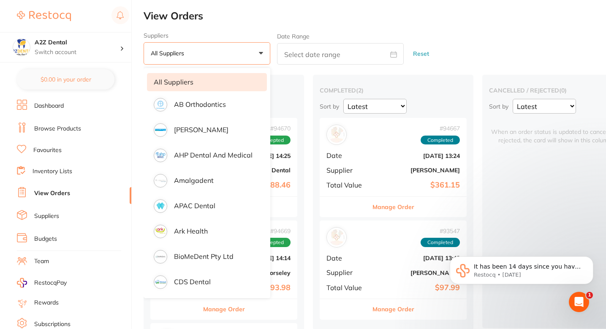
click at [229, 56] on button "All suppliers +0" at bounding box center [207, 53] width 127 height 23
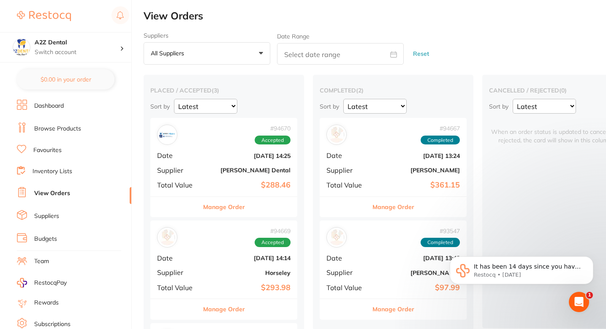
click at [298, 12] on h2 "View Orders" at bounding box center [375, 16] width 463 height 12
click at [489, 61] on div "Suppliers All suppliers +0 All suppliers AB Orthodontics Adam Dental AHP Dental…" at bounding box center [375, 48] width 463 height 33
click at [489, 60] on div "Suppliers All suppliers +0 All suppliers AB Orthodontics Adam Dental AHP Dental…" at bounding box center [375, 48] width 463 height 33
click at [451, 126] on span "# 94667" at bounding box center [440, 128] width 39 height 7
click at [451, 126] on section at bounding box center [303, 164] width 606 height 329
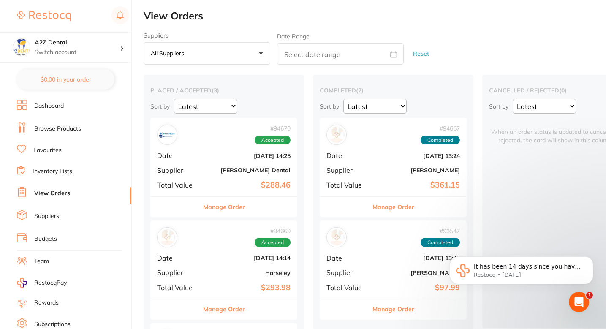
click at [451, 126] on span "# 94667" at bounding box center [440, 128] width 39 height 7
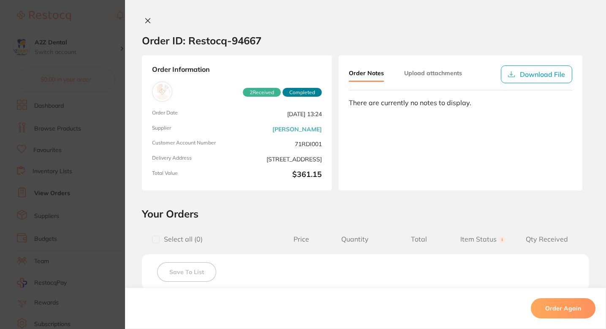
click at [251, 45] on h2 "Order ID: Restocq- 94667" at bounding box center [202, 40] width 120 height 13
copy h2 "94667"
click at [137, 92] on div "Order Information 2 Received Completed Order Date Sept 30 2025, 13:24 Supplier …" at bounding box center [365, 122] width 481 height 135
click at [103, 99] on section "Order ID: Restocq- 94667 Order Information 2 Received Completed Order Date Sept…" at bounding box center [303, 164] width 606 height 329
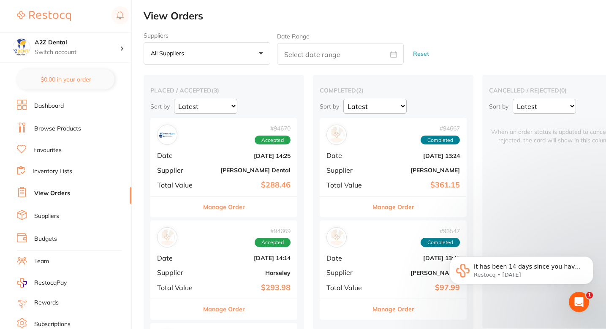
click at [467, 50] on div "Suppliers All suppliers +0 All suppliers AB Orthodontics Adam Dental AHP Dental…" at bounding box center [375, 48] width 463 height 33
